Goal: Task Accomplishment & Management: Use online tool/utility

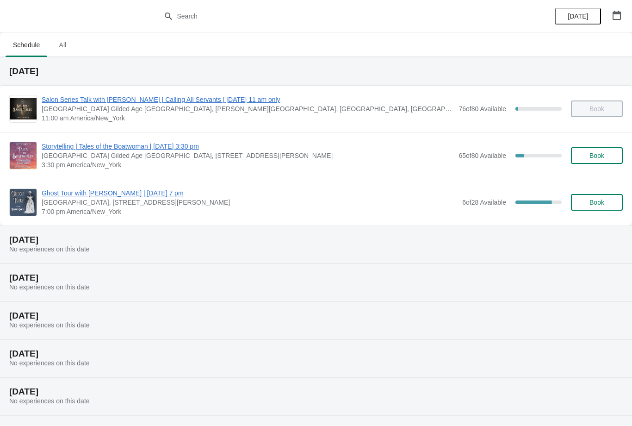
click at [142, 148] on span "Storytelling | Tales of the Boatwoman | [DATE] 3:30 pm" at bounding box center [248, 146] width 412 height 9
click at [96, 158] on span "[GEOGRAPHIC_DATA] Gilded Age [GEOGRAPHIC_DATA], [STREET_ADDRESS][PERSON_NAME]" at bounding box center [248, 155] width 412 height 9
click at [144, 150] on span "Storytelling | Tales of the Boatwoman | [DATE] 3:30 pm" at bounding box center [248, 146] width 412 height 9
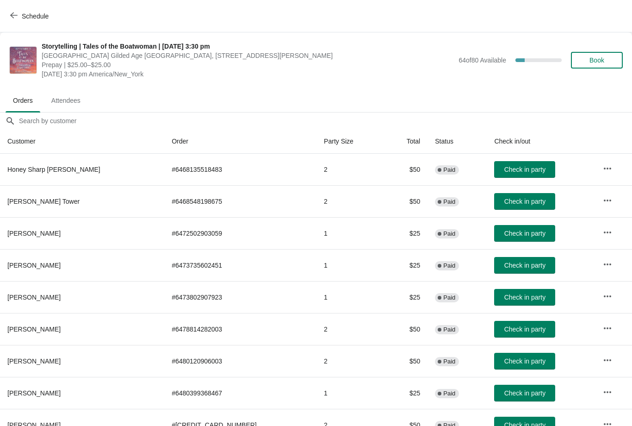
click at [504, 325] on span "Check in party" at bounding box center [524, 328] width 41 height 7
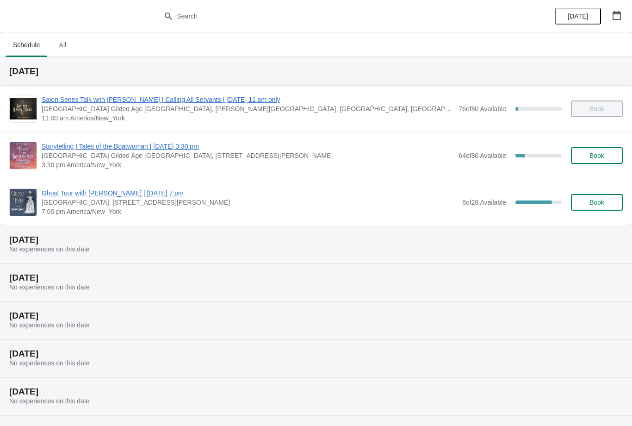
click at [36, 154] on img at bounding box center [23, 155] width 27 height 27
click at [121, 156] on span "[GEOGRAPHIC_DATA] Gilded Age [GEOGRAPHIC_DATA], [STREET_ADDRESS][PERSON_NAME]" at bounding box center [248, 155] width 412 height 9
click at [127, 147] on span "Storytelling | Tales of the Boatwoman | [DATE] 3:30 pm" at bounding box center [248, 146] width 412 height 9
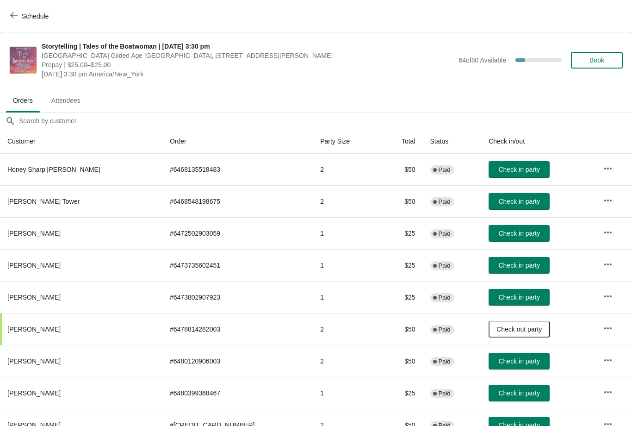
click at [507, 172] on span "Check in party" at bounding box center [518, 169] width 41 height 7
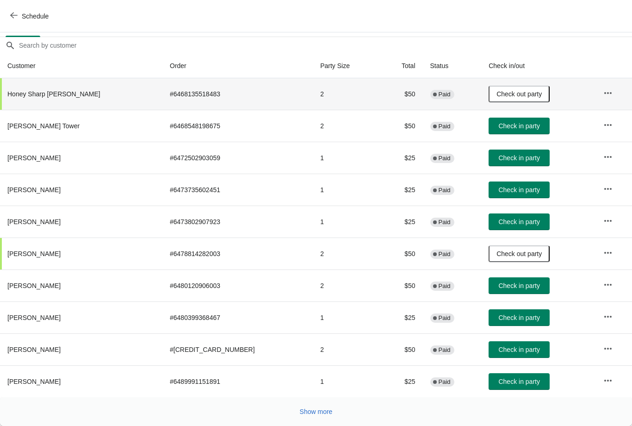
scroll to position [75, 0]
click at [511, 318] on span "Check in party" at bounding box center [518, 317] width 41 height 7
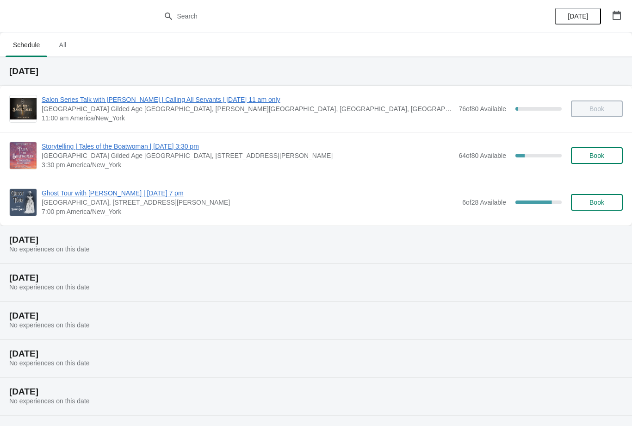
click at [54, 148] on span "Storytelling | Tales of the Boatwoman | [DATE] 3:30 pm" at bounding box center [248, 146] width 412 height 9
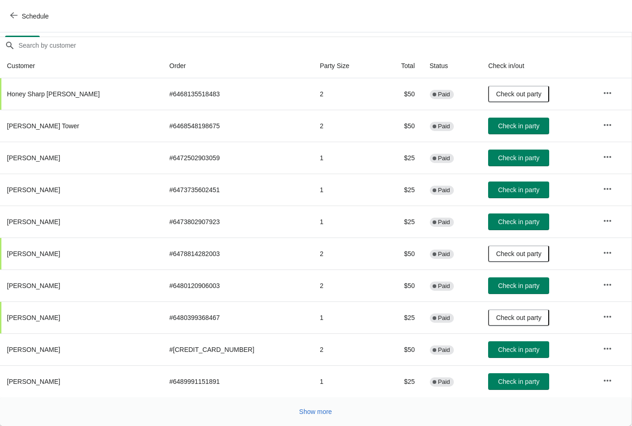
scroll to position [75, 0]
click at [502, 287] on span "Check in party" at bounding box center [518, 285] width 41 height 7
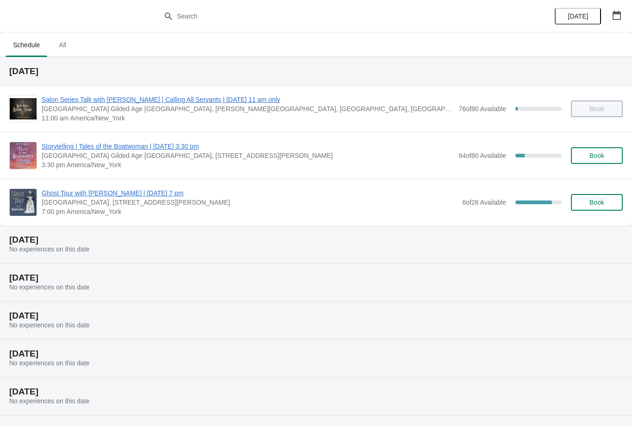
click at [73, 149] on span "Storytelling | Tales of the Boatwoman | [DATE] 3:30 pm" at bounding box center [248, 146] width 412 height 9
click at [29, 162] on img at bounding box center [23, 155] width 27 height 27
click at [113, 156] on span "[GEOGRAPHIC_DATA] Gilded Age [GEOGRAPHIC_DATA], [STREET_ADDRESS][PERSON_NAME]" at bounding box center [248, 155] width 412 height 9
click at [143, 149] on span "Storytelling | Tales of the Boatwoman | [DATE] 3:30 pm" at bounding box center [248, 146] width 412 height 9
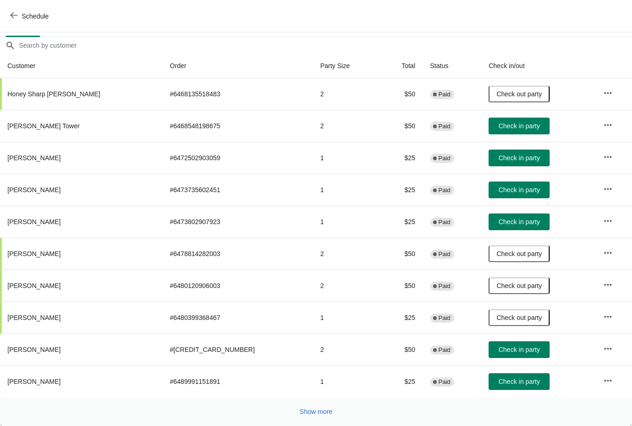
scroll to position [75, 0]
click at [506, 378] on span "Check in party" at bounding box center [518, 380] width 41 height 7
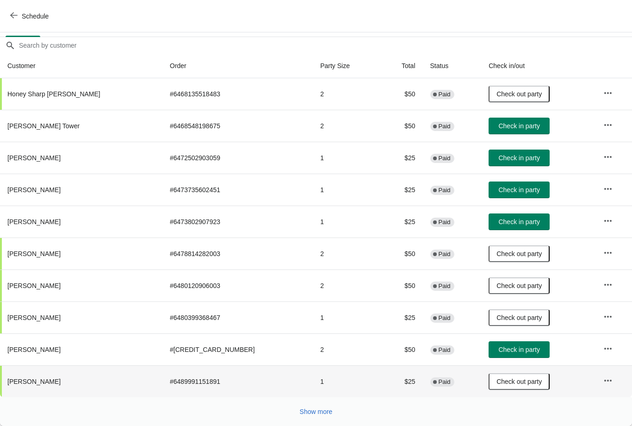
click at [504, 346] on span "Check in party" at bounding box center [518, 349] width 41 height 7
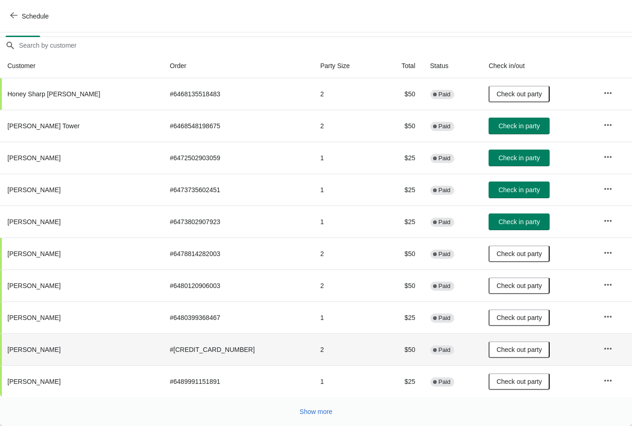
click at [502, 127] on span "Check in party" at bounding box center [518, 125] width 41 height 7
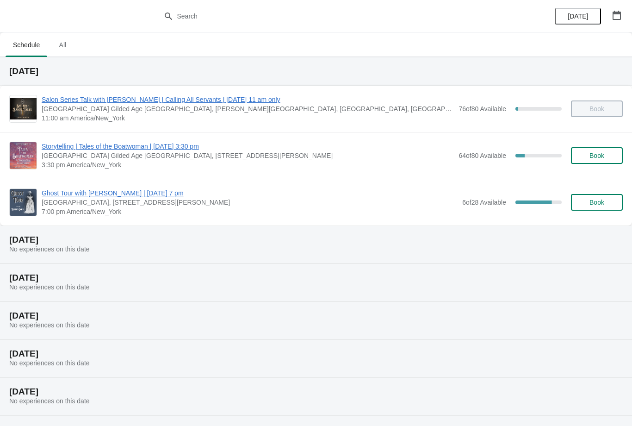
click at [76, 147] on span "Storytelling | Tales of the Boatwoman | [DATE] 3:30 pm" at bounding box center [248, 146] width 412 height 9
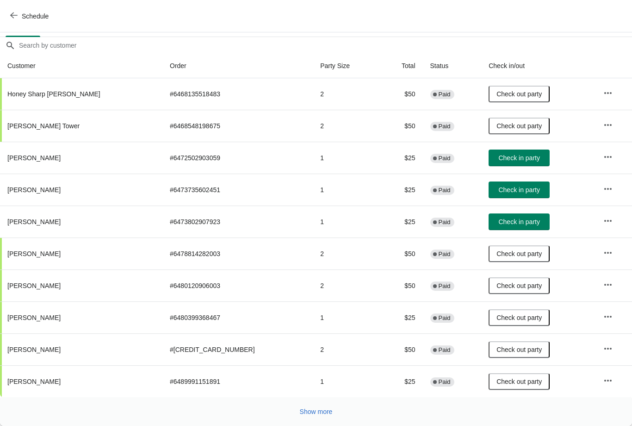
scroll to position [75, 0]
click at [508, 158] on span "Check in party" at bounding box center [518, 157] width 41 height 7
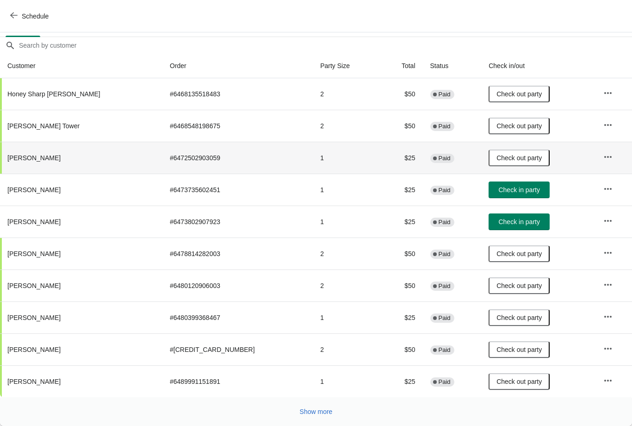
click at [497, 228] on button "Check in party" at bounding box center [518, 221] width 61 height 17
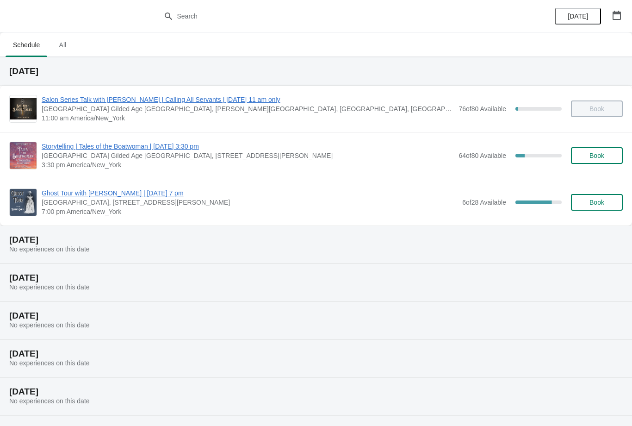
click at [199, 148] on span "Storytelling | Tales of the Boatwoman | [DATE] 3:30 pm" at bounding box center [248, 146] width 412 height 9
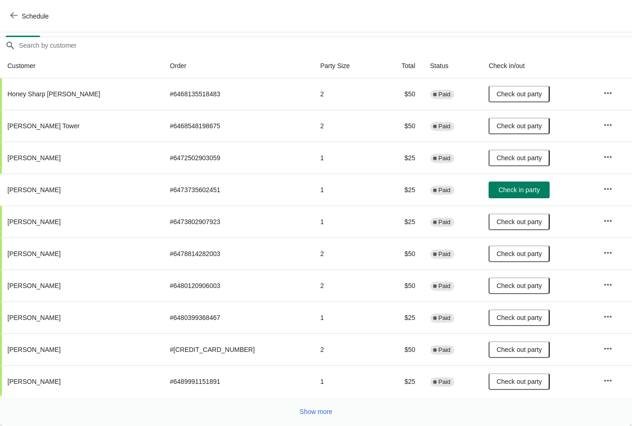
scroll to position [75, 0]
click at [317, 406] on button "Show more" at bounding box center [316, 411] width 40 height 17
click at [319, 408] on td "1" at bounding box center [346, 413] width 67 height 32
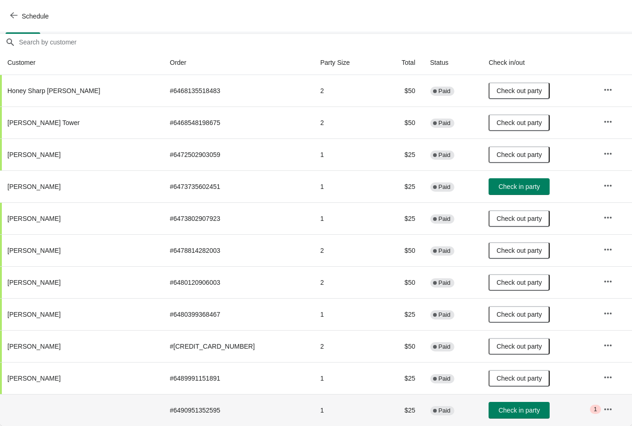
scroll to position [79, 0]
click at [502, 413] on span "Check in party" at bounding box center [518, 409] width 41 height 7
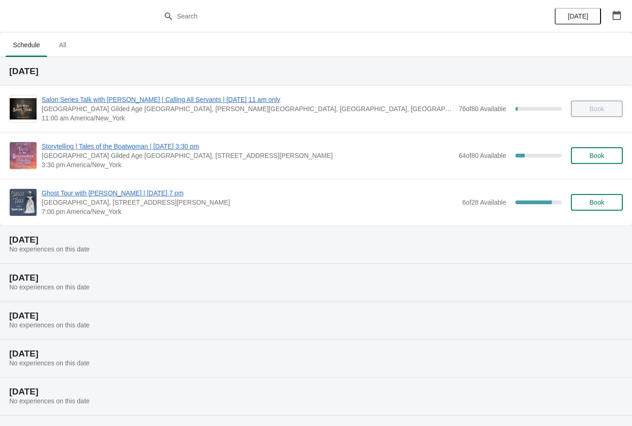
click at [77, 150] on span "Storytelling | Tales of the Boatwoman | [DATE] 3:30 pm" at bounding box center [248, 146] width 412 height 9
